Goal: Task Accomplishment & Management: Manage account settings

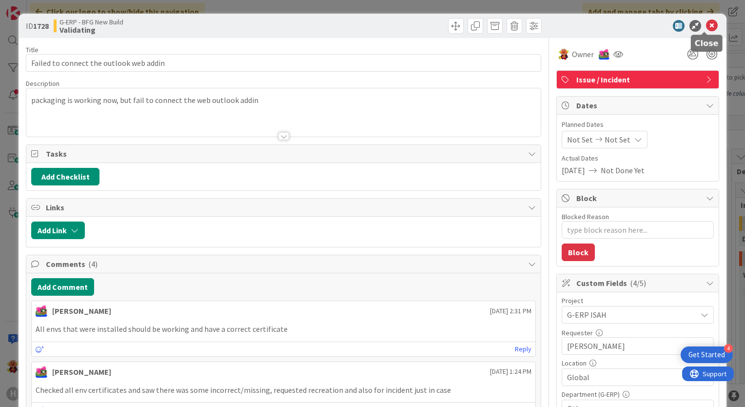
click at [706, 26] on icon at bounding box center [712, 26] width 12 height 12
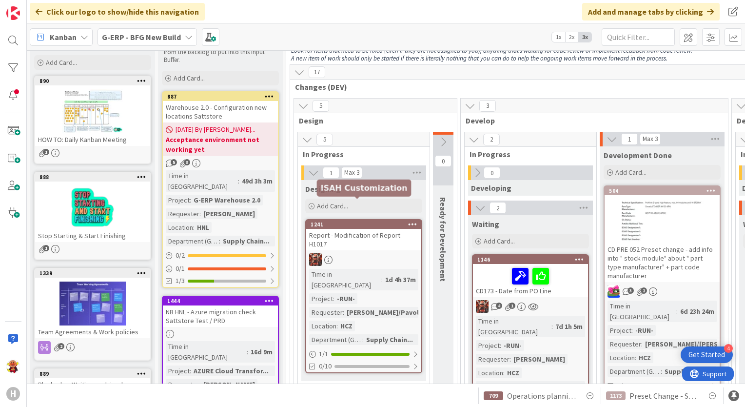
scroll to position [170, 56]
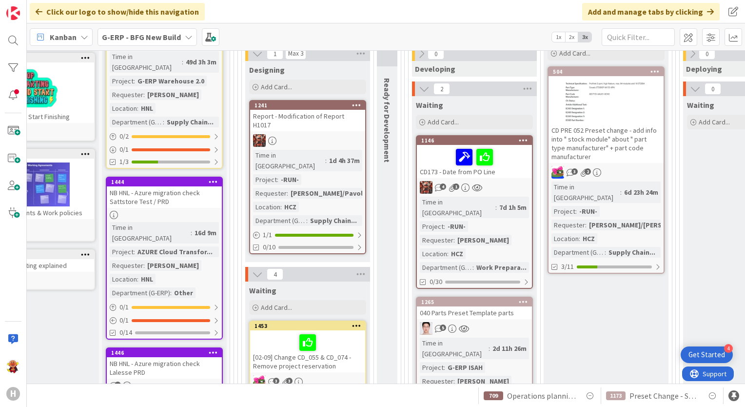
click at [139, 42] on span "G-ERP - BFG New Build" at bounding box center [141, 37] width 79 height 12
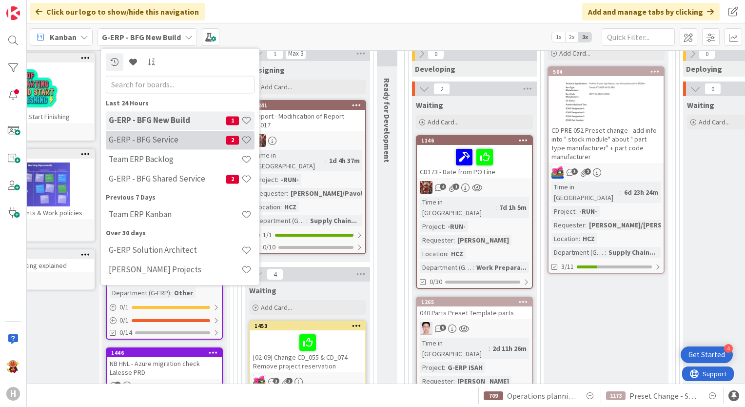
click at [178, 141] on h4 "G-ERP - BFG Service" at bounding box center [168, 140] width 118 height 10
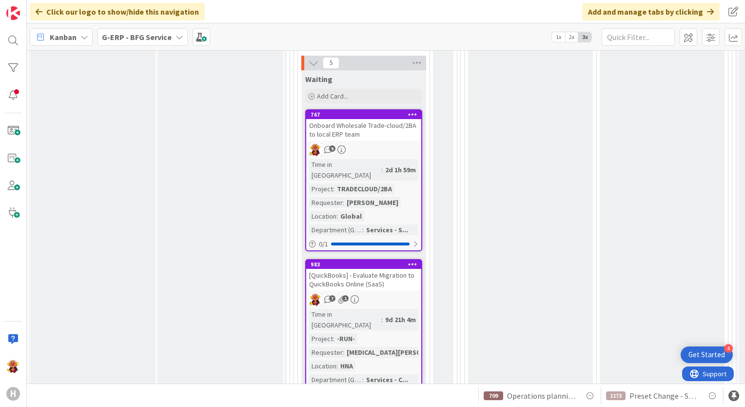
scroll to position [1238, 0]
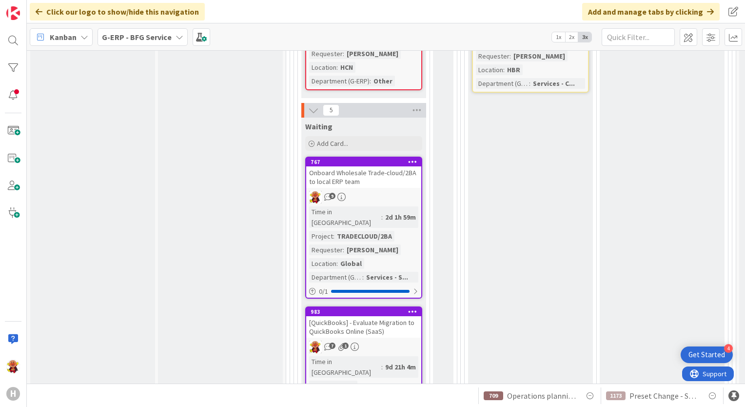
click at [382, 166] on div "Onboard Wholesale Trade-cloud/2BA to local ERP team" at bounding box center [363, 176] width 115 height 21
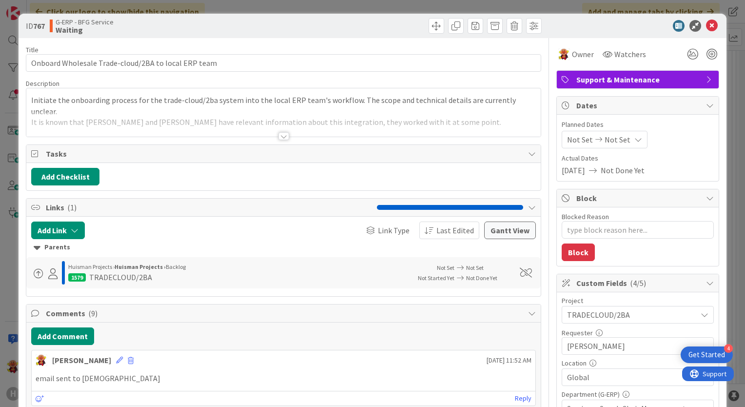
click at [282, 131] on div at bounding box center [283, 124] width 515 height 25
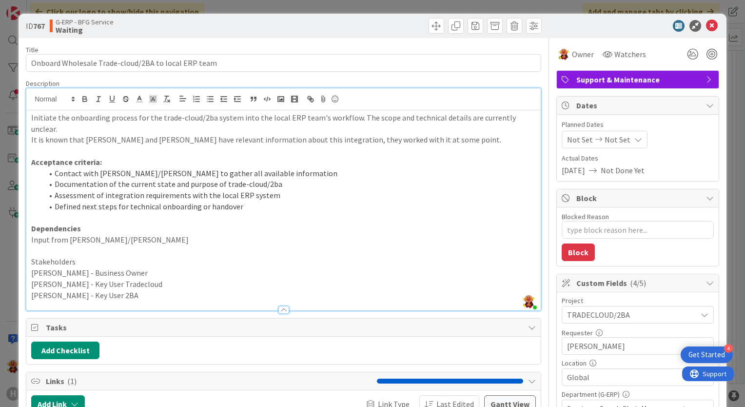
click at [278, 179] on li "Documentation of the current state and purpose of trade-cloud/2ba" at bounding box center [289, 184] width 493 height 11
click at [283, 201] on li "Defined next steps for technical onboarding or handover" at bounding box center [289, 206] width 493 height 11
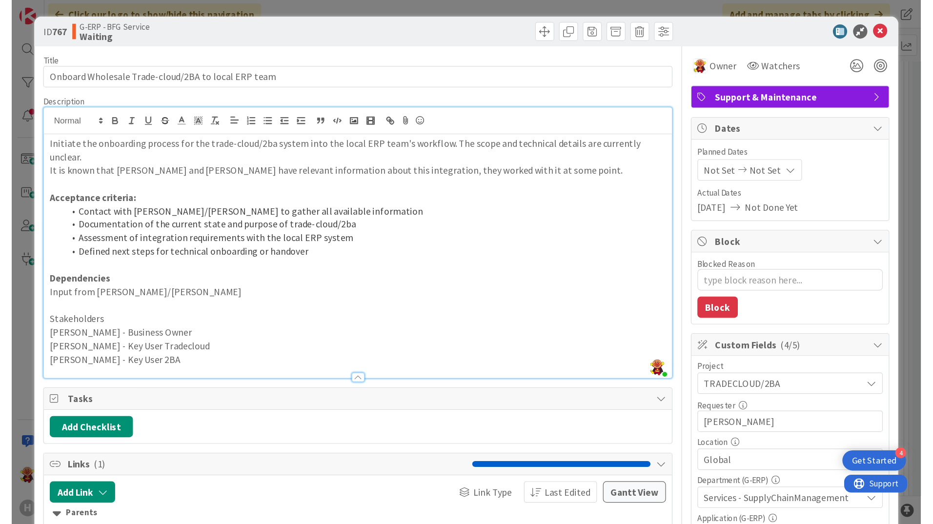
scroll to position [1238, 0]
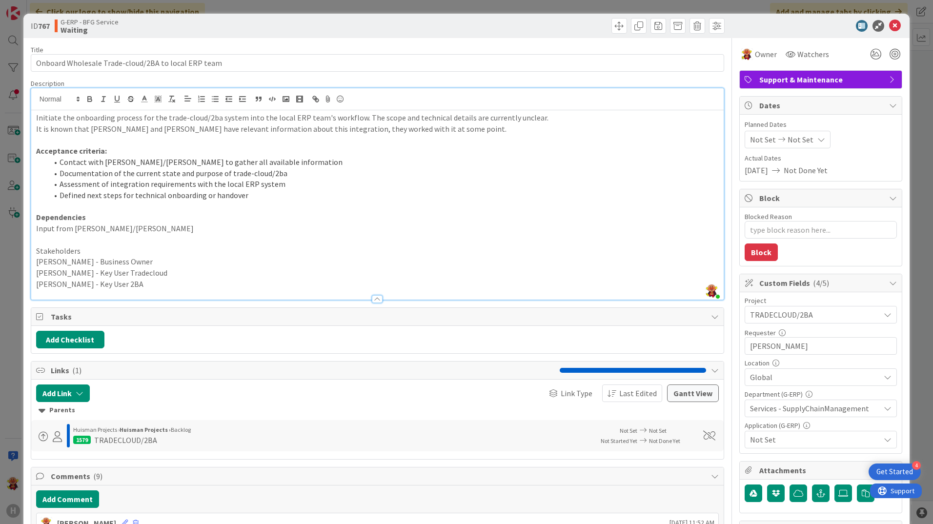
type textarea "x"
click at [285, 256] on p "Rob van Broekhoven - Business Owner" at bounding box center [377, 261] width 682 height 11
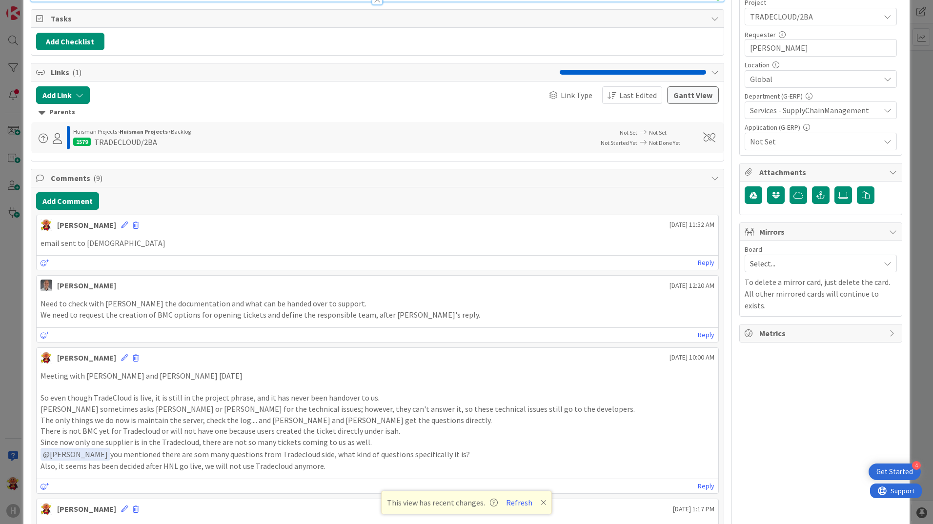
scroll to position [244, 0]
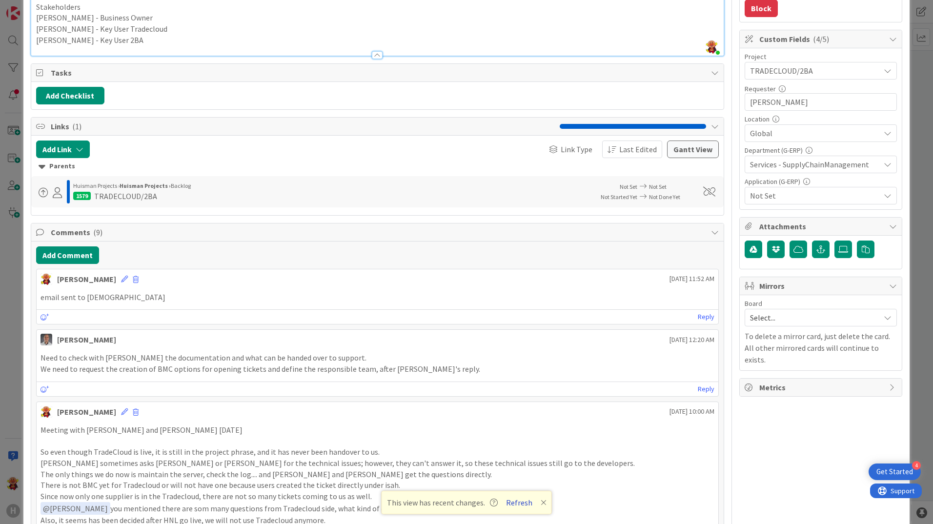
click at [519, 406] on button "Refresh" at bounding box center [518, 502] width 33 height 13
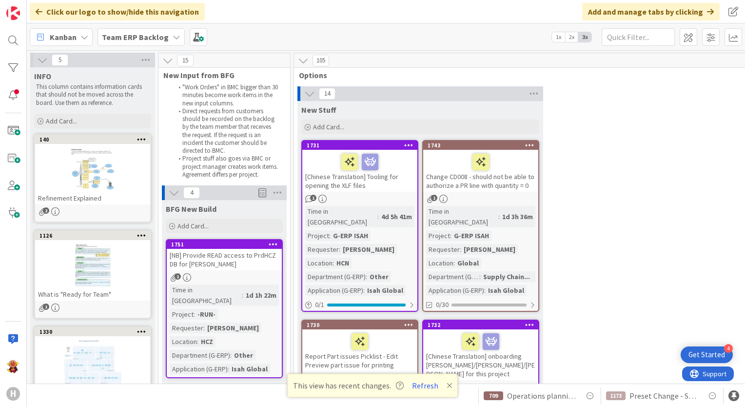
click at [388, 190] on div "[Chinese Translation] Tooling for opening the XLF files" at bounding box center [359, 171] width 115 height 42
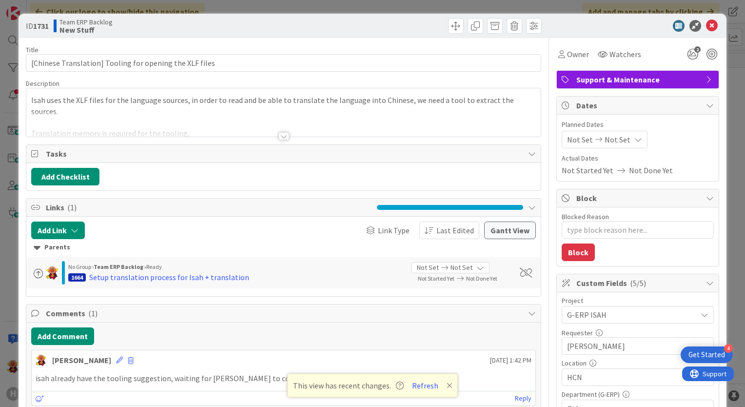
type textarea "x"
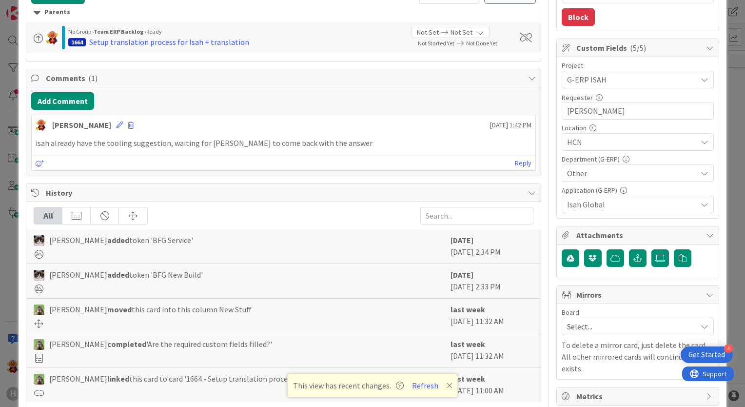
scroll to position [386, 0]
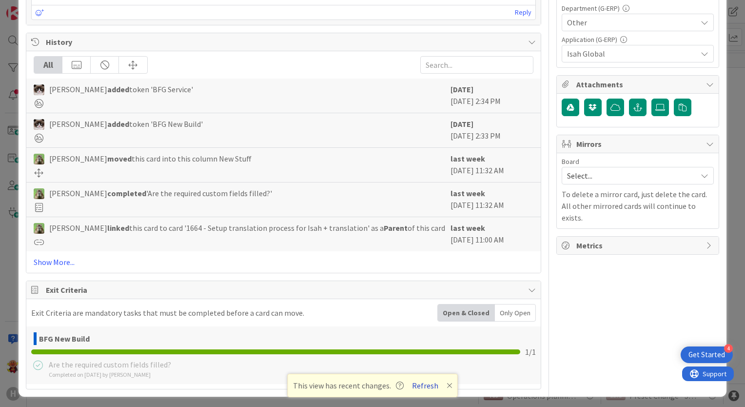
click at [430, 386] on button "Refresh" at bounding box center [425, 385] width 33 height 13
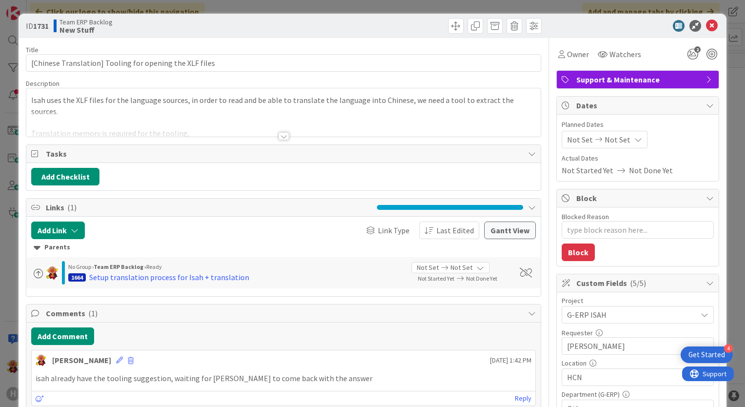
type textarea "x"
click at [281, 137] on div at bounding box center [284, 136] width 11 height 8
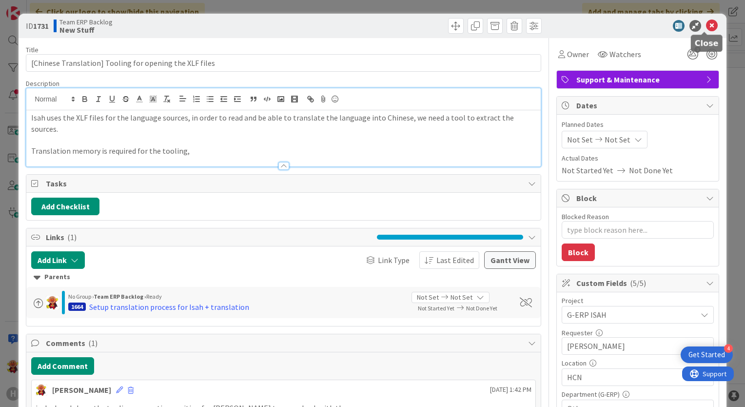
click at [706, 27] on icon at bounding box center [712, 26] width 12 height 12
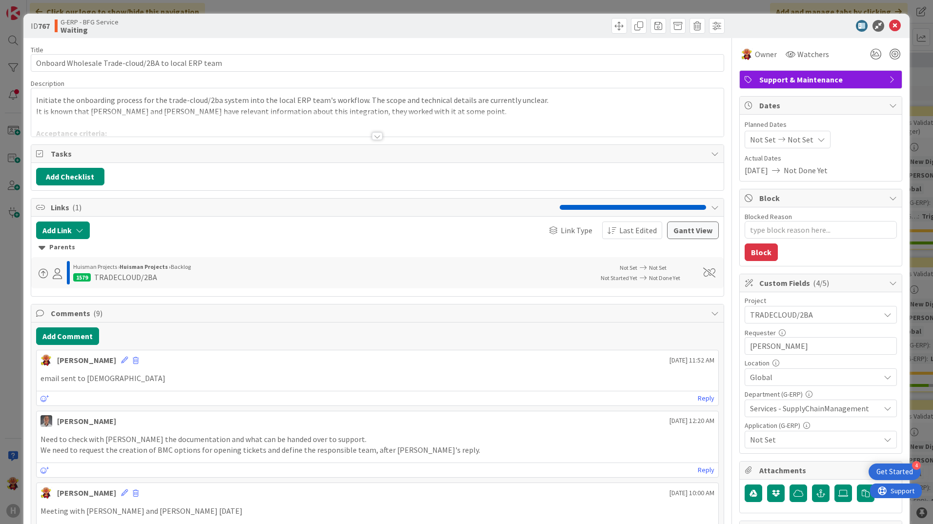
click at [378, 138] on div at bounding box center [377, 136] width 11 height 8
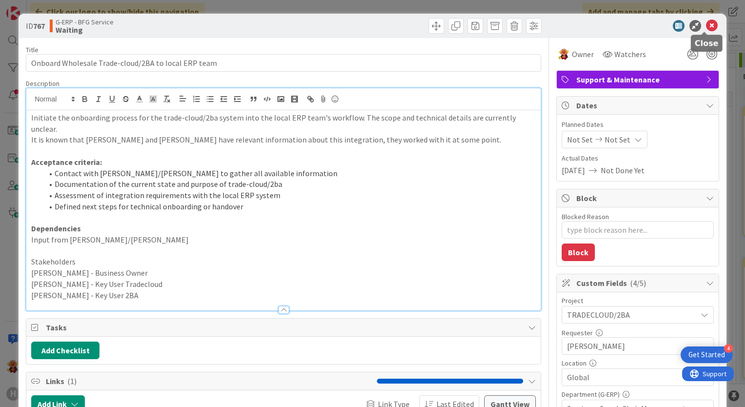
click at [708, 21] on icon at bounding box center [712, 26] width 12 height 12
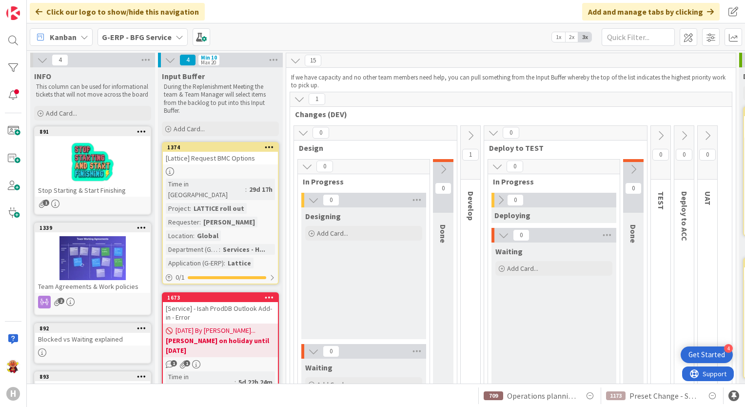
click at [470, 130] on icon at bounding box center [470, 135] width 11 height 11
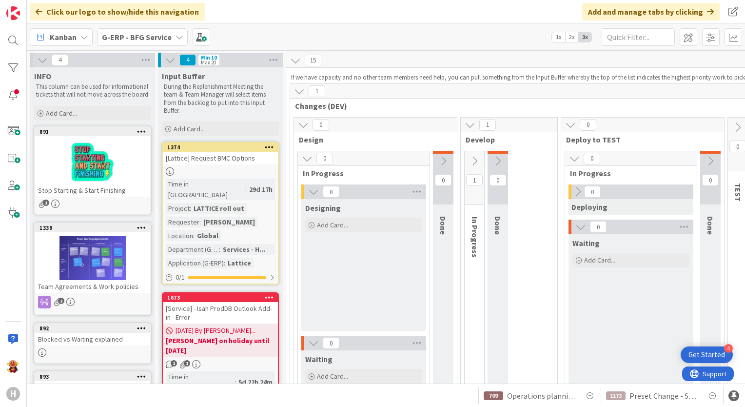
click at [476, 163] on icon at bounding box center [474, 161] width 11 height 11
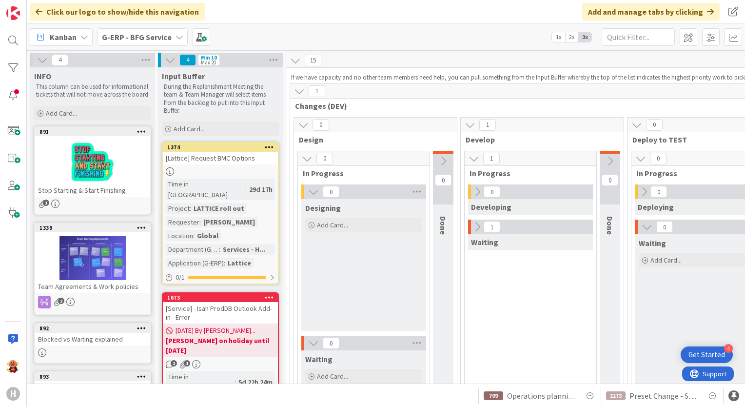
click at [474, 225] on icon at bounding box center [477, 226] width 11 height 11
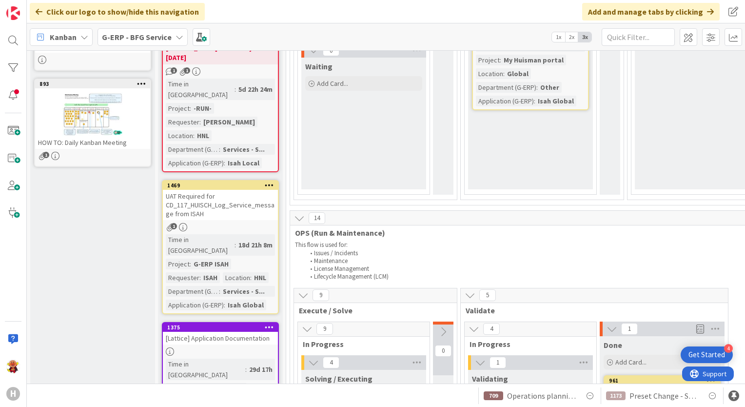
scroll to position [537, 0]
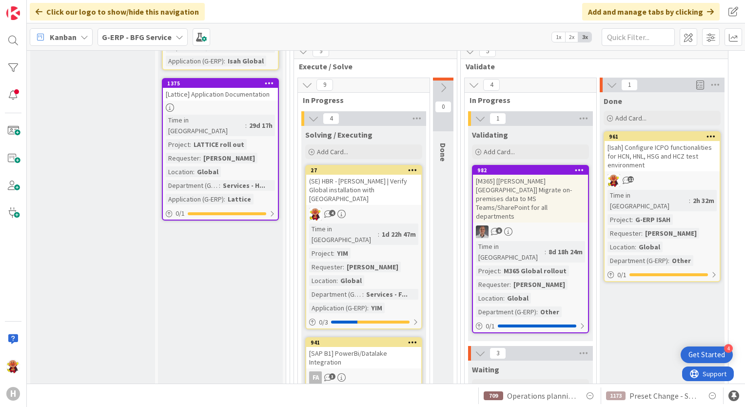
click at [398, 196] on link "27 (SE) HBR - Yim | Verify Global installation with Brasil 4 Time in Column : 1…" at bounding box center [363, 247] width 117 height 164
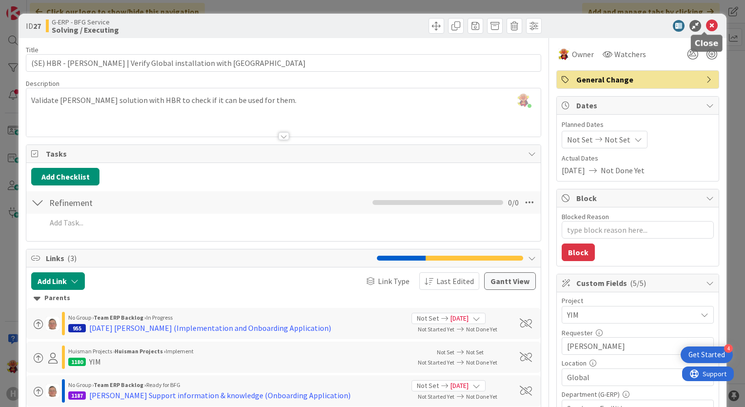
click at [709, 28] on icon at bounding box center [712, 26] width 12 height 12
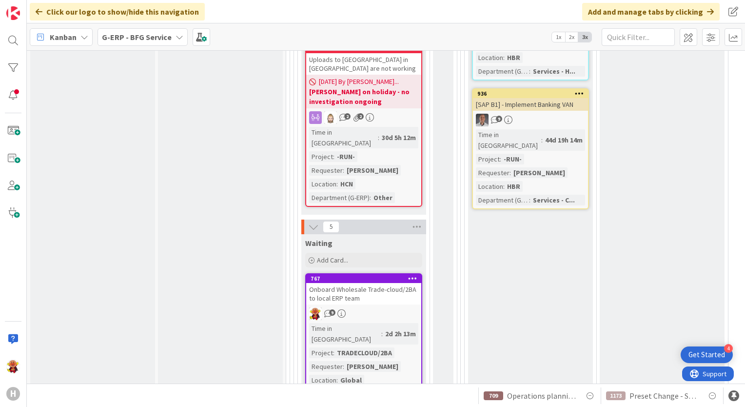
scroll to position [1171, 0]
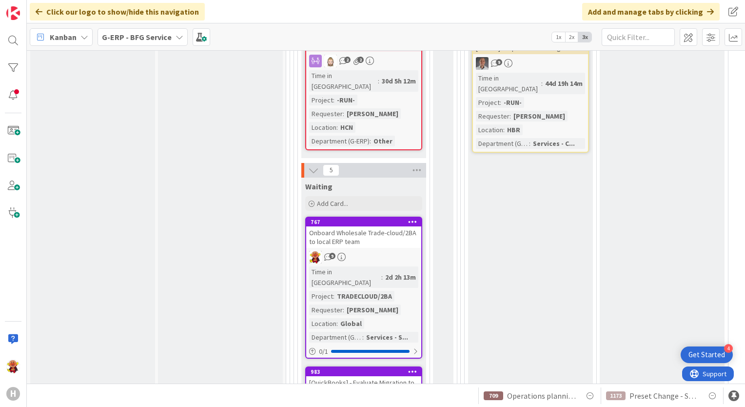
click at [368, 217] on link "767 Onboard Wholesale Trade-cloud/2BA to local ERP team 9 Time in Column : 2d 2…" at bounding box center [363, 288] width 117 height 142
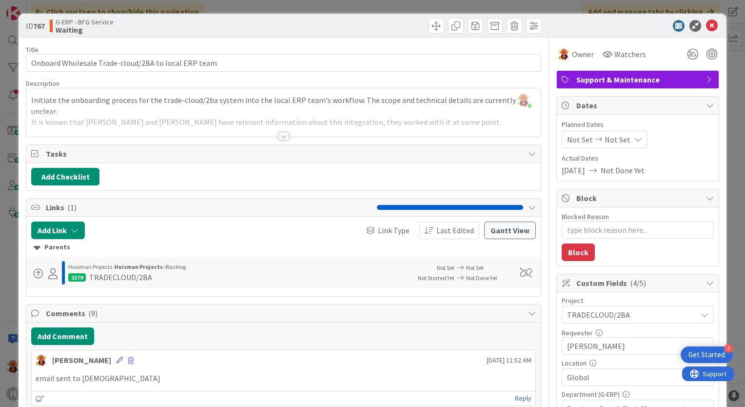
type textarea "x"
